Goal: Find specific page/section: Find specific page/section

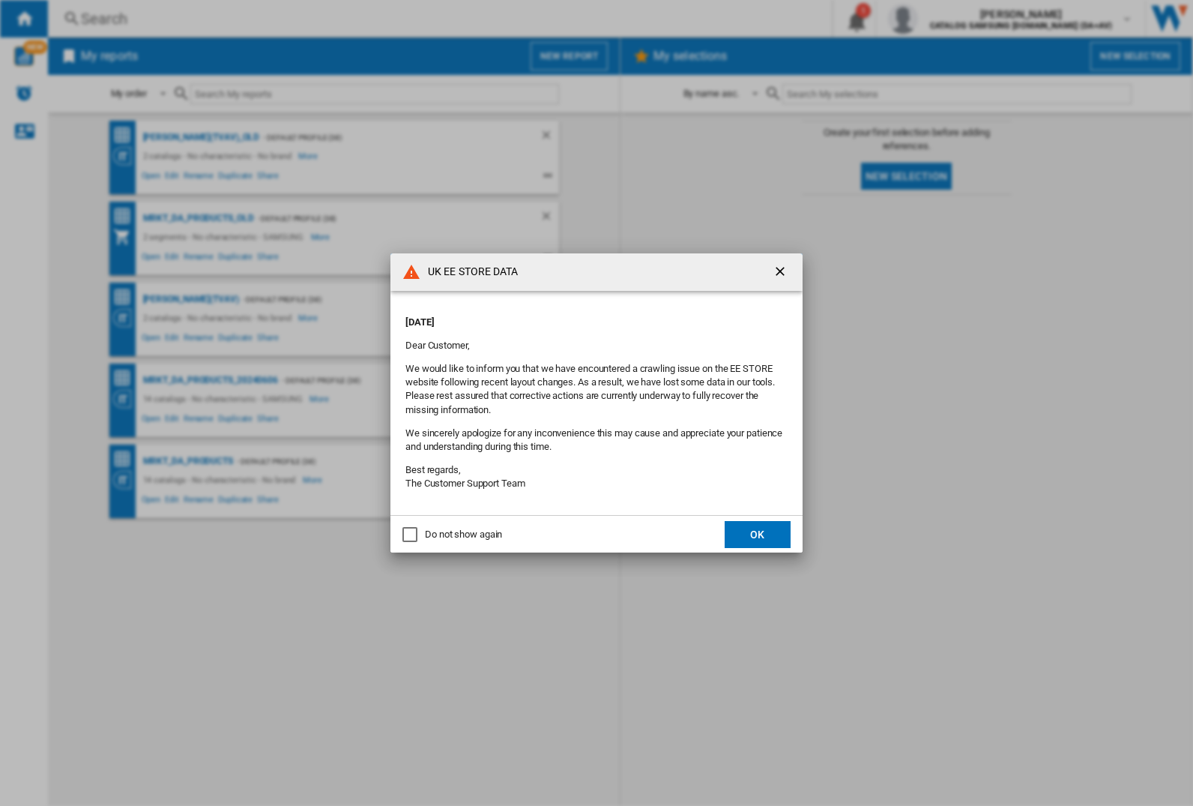
click at [187, 461] on div "UK EE STORE DATA [DATE] Dear Customer, We would like to inform you that we have…" at bounding box center [596, 403] width 1193 height 806
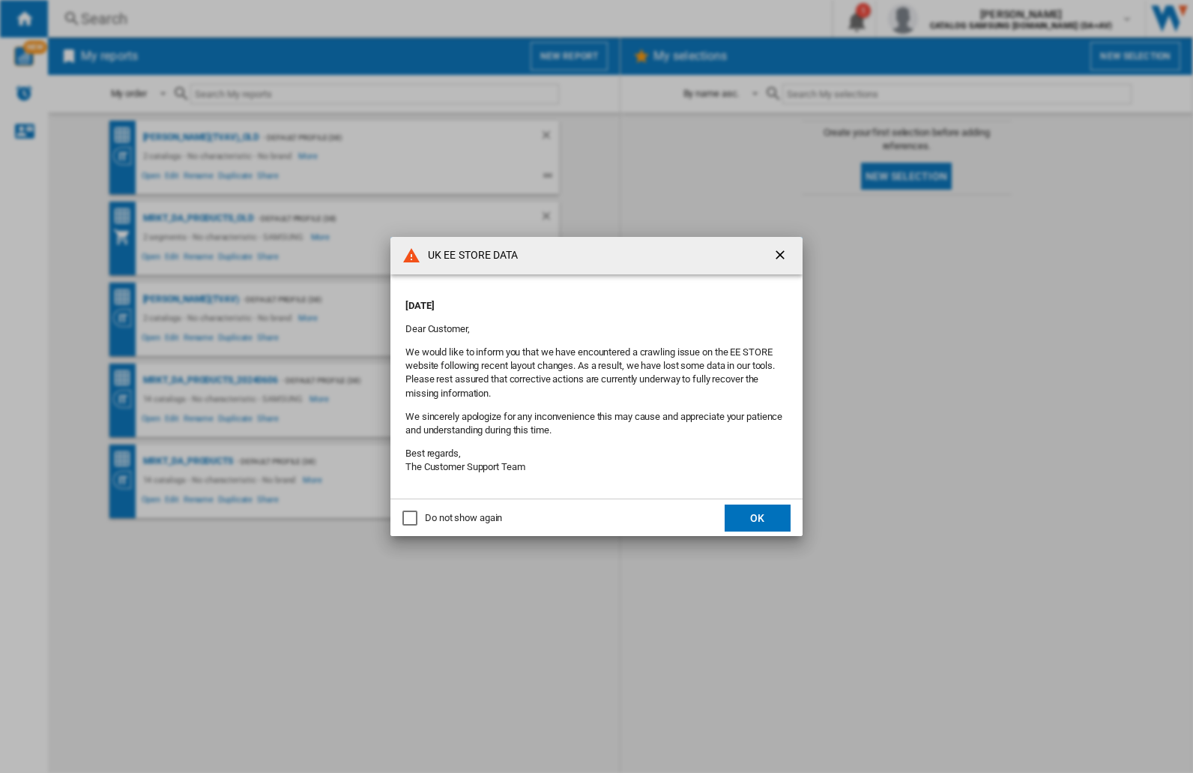
click at [948, 19] on div "UK EE STORE DATA [DATE] Dear Customer, We would like to inform you that we have…" at bounding box center [596, 386] width 1193 height 773
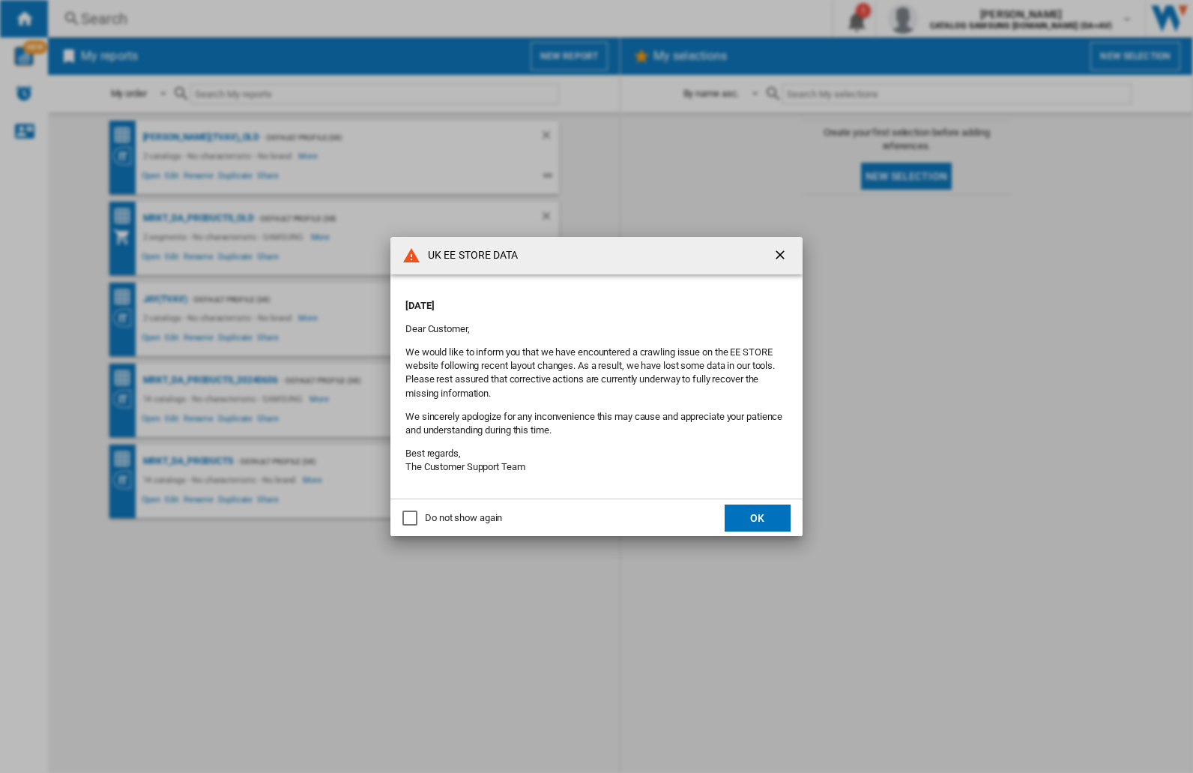
click at [948, 19] on div "UK EE STORE DATA [DATE] Dear Customer, We would like to inform you that we have…" at bounding box center [596, 386] width 1193 height 773
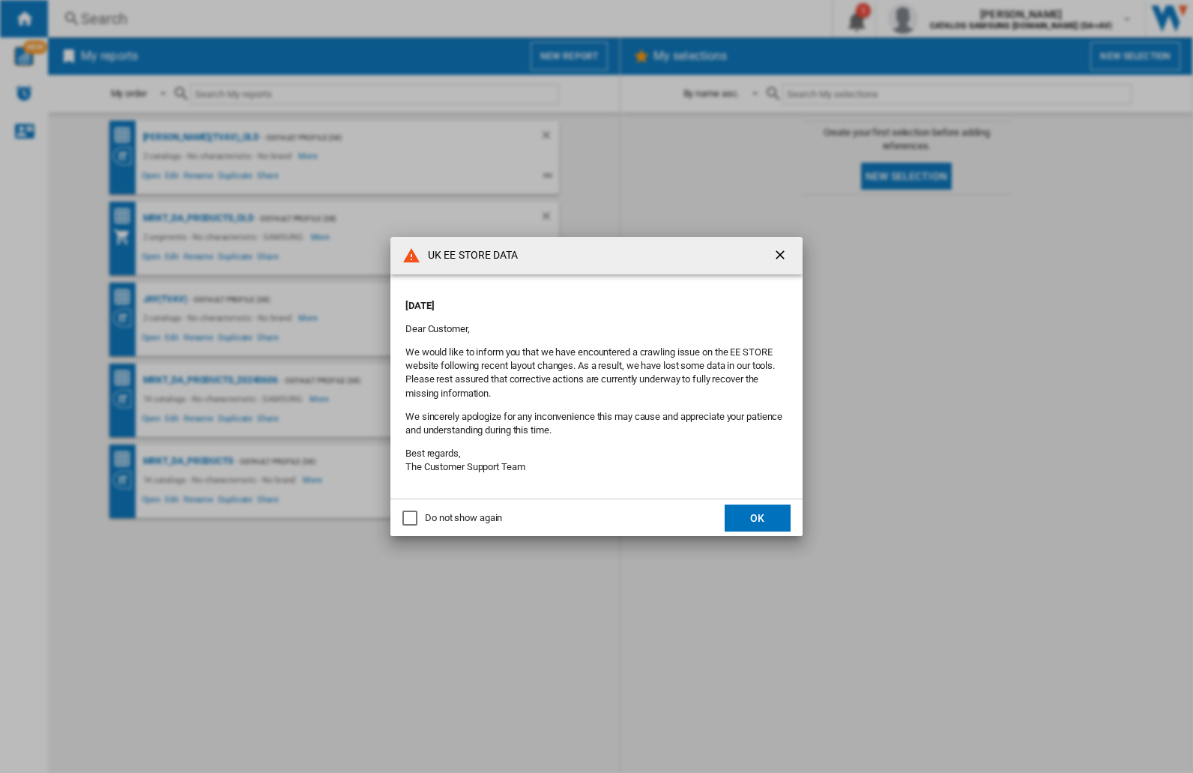
click at [948, 19] on div "UK EE STORE DATA [DATE] Dear Customer, We would like to inform you that we have…" at bounding box center [596, 386] width 1193 height 773
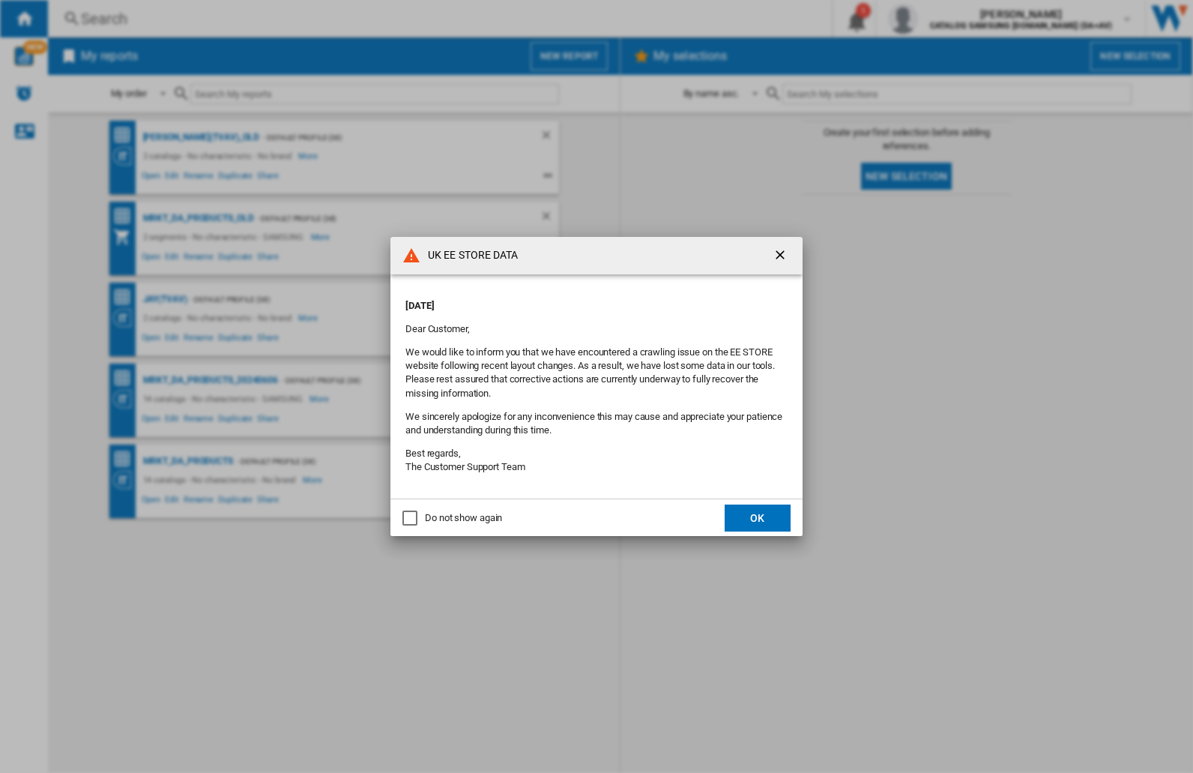
click at [948, 19] on div "UK EE STORE DATA [DATE] Dear Customer, We would like to inform you that we have…" at bounding box center [596, 386] width 1193 height 773
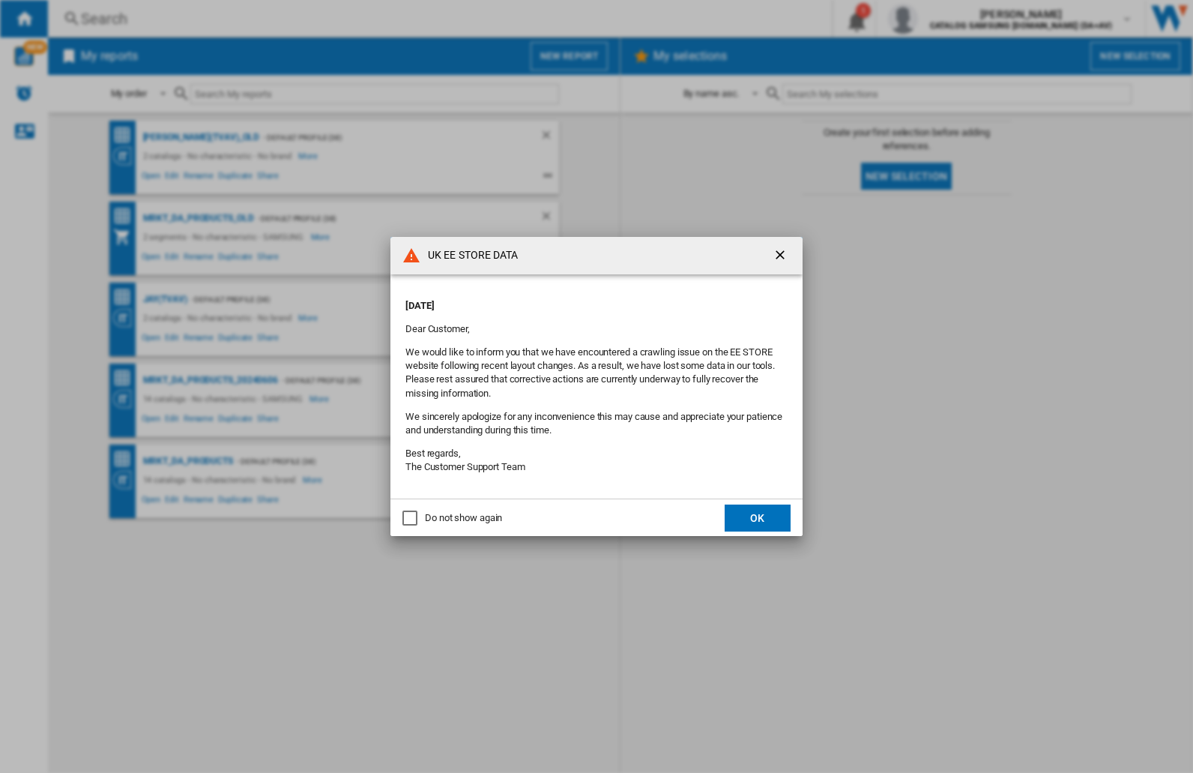
click at [948, 19] on div "UK EE STORE DATA [DATE] Dear Customer, We would like to inform you that we have…" at bounding box center [596, 386] width 1193 height 773
